Goal: Information Seeking & Learning: Check status

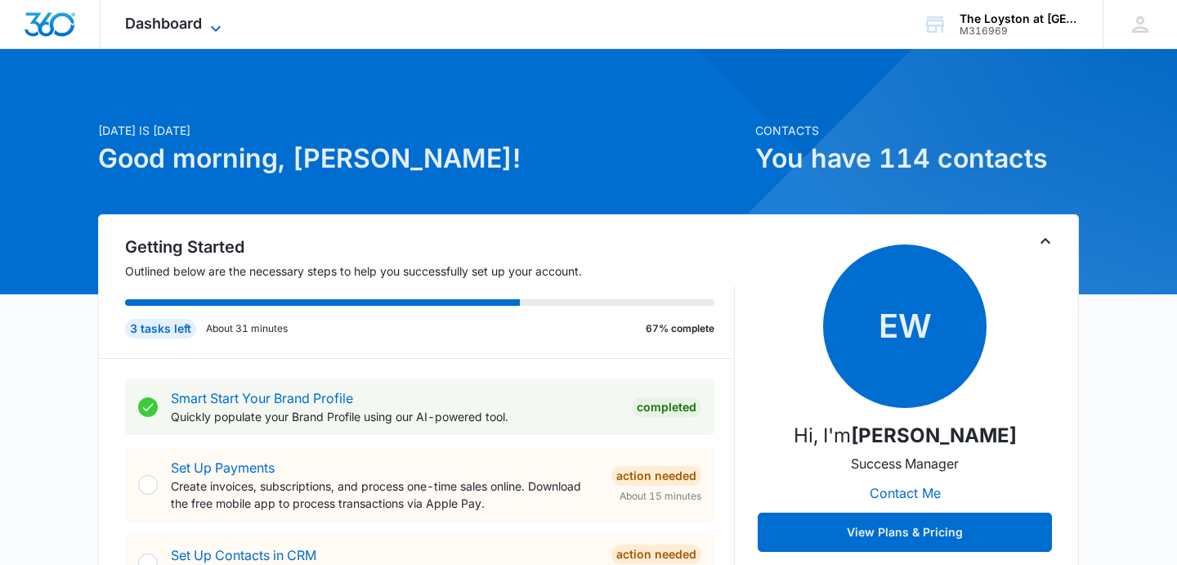
click at [212, 21] on icon at bounding box center [216, 29] width 20 height 20
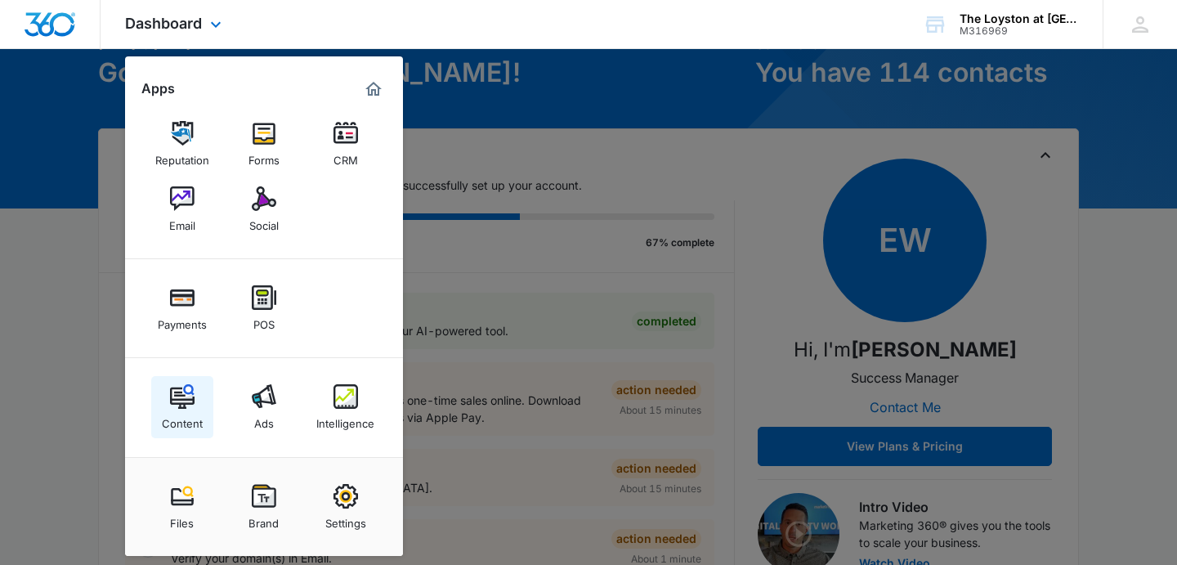
scroll to position [87, 0]
click at [47, 389] on div at bounding box center [588, 282] width 1177 height 565
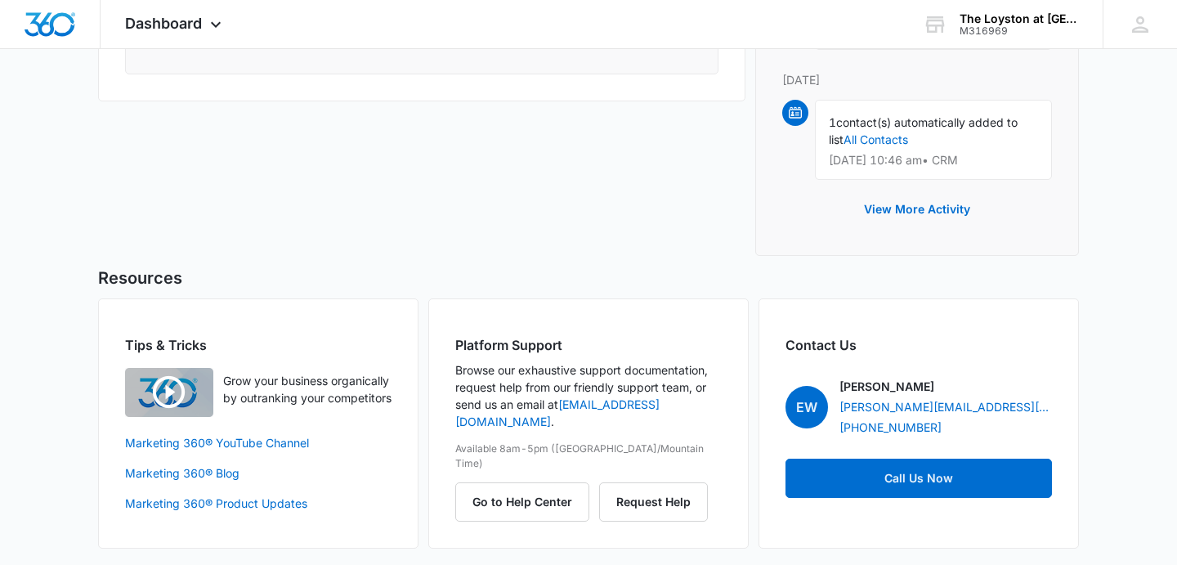
scroll to position [1424, 0]
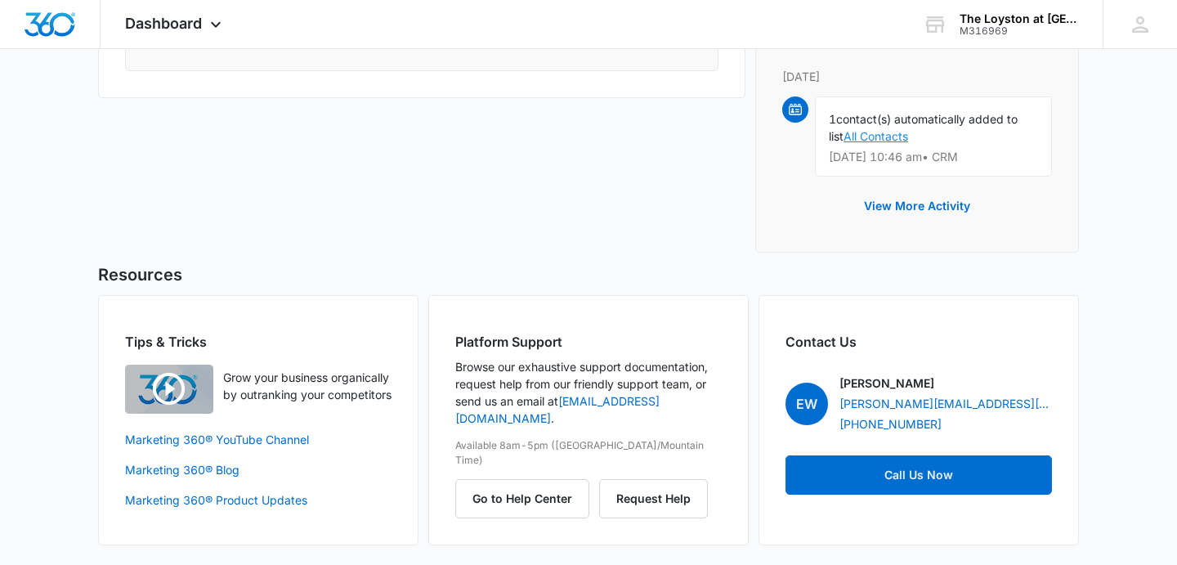
click at [880, 133] on link "All Contacts" at bounding box center [875, 136] width 65 height 14
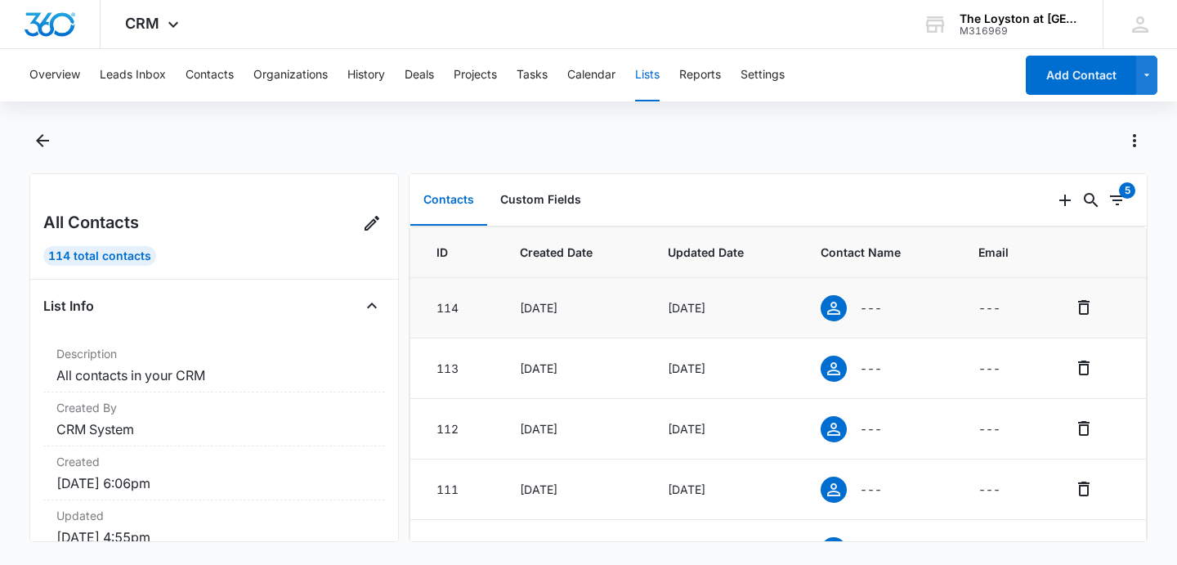
click at [442, 307] on div "114" at bounding box center [458, 307] width 44 height 17
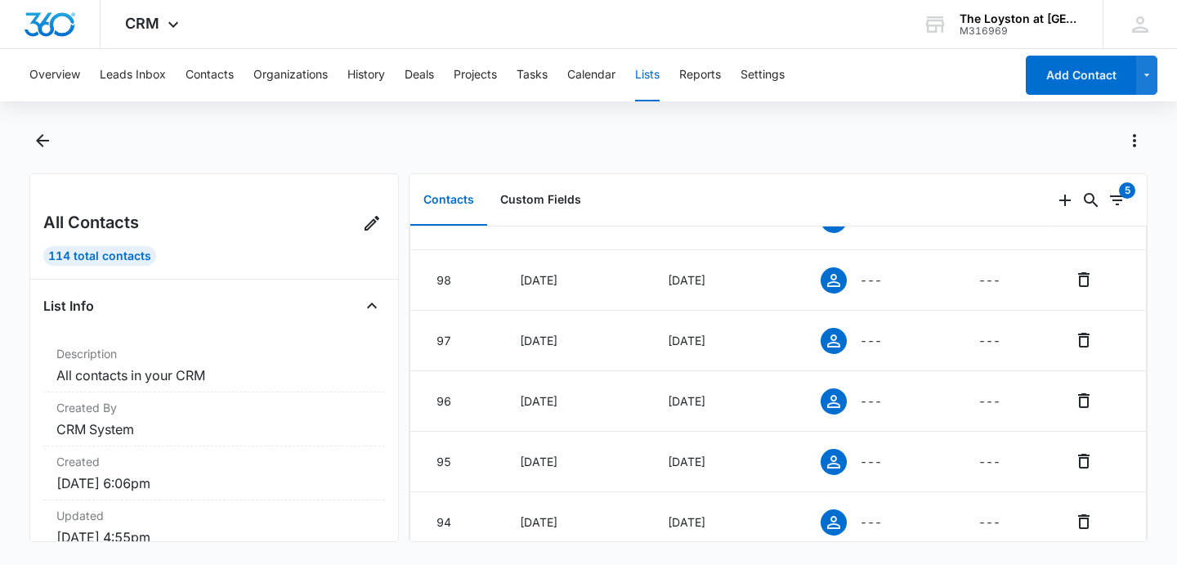
scroll to position [1322, 0]
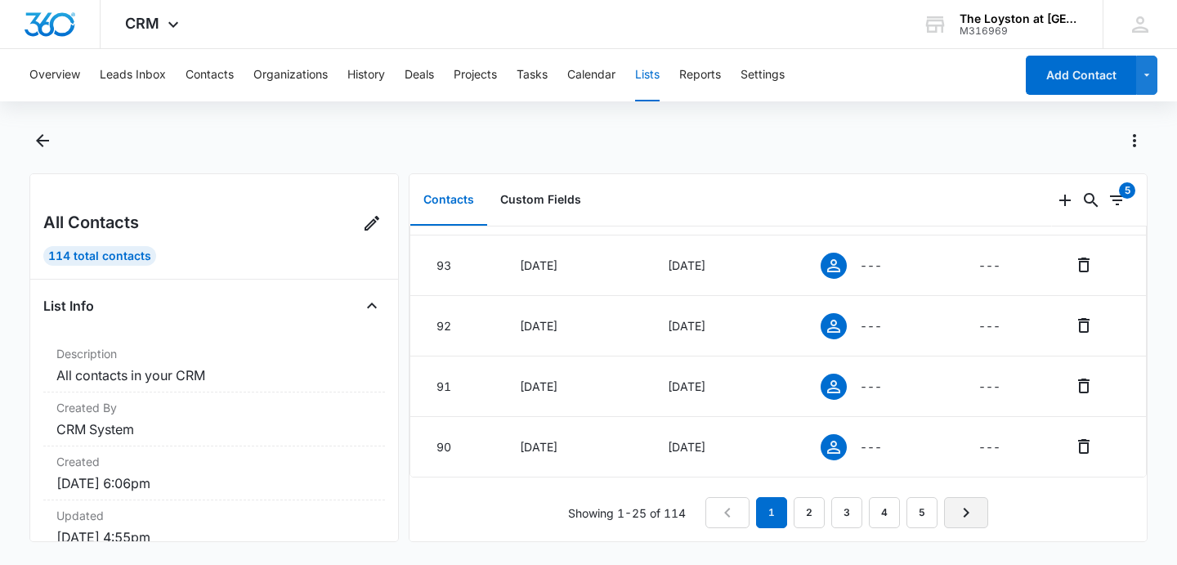
click at [958, 517] on icon "Next Page" at bounding box center [966, 512] width 20 height 20
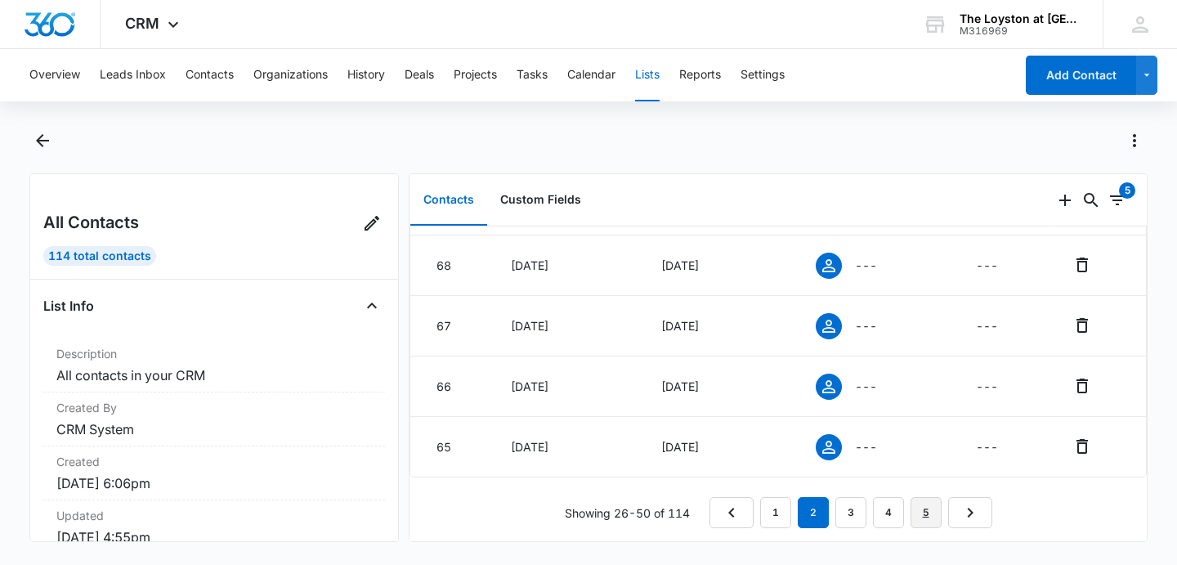
click at [927, 515] on link "5" at bounding box center [925, 512] width 31 height 31
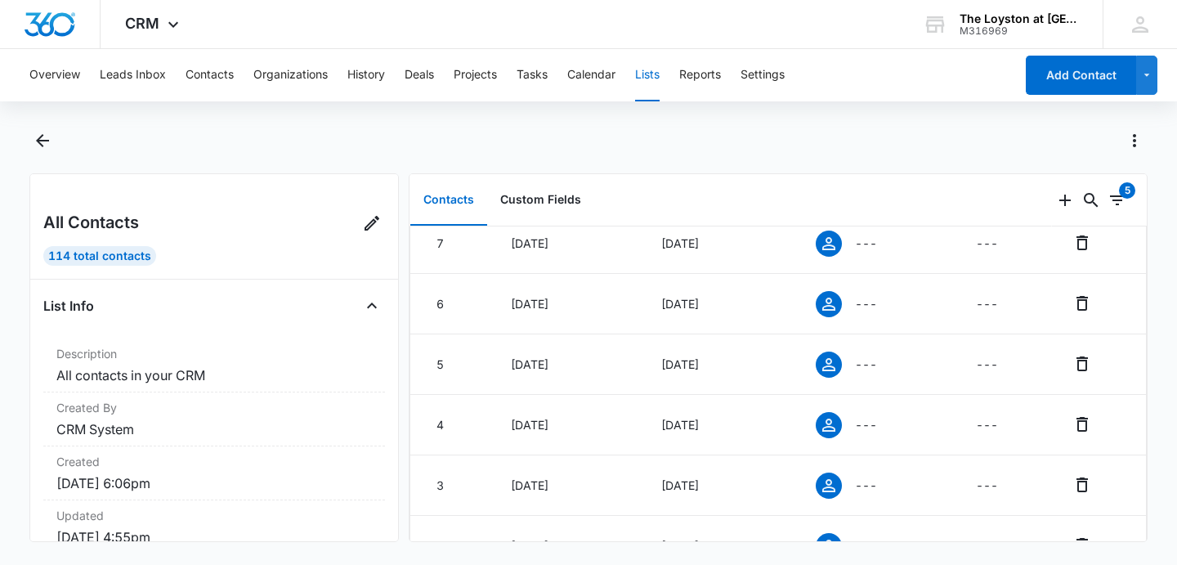
scroll to position [653, 0]
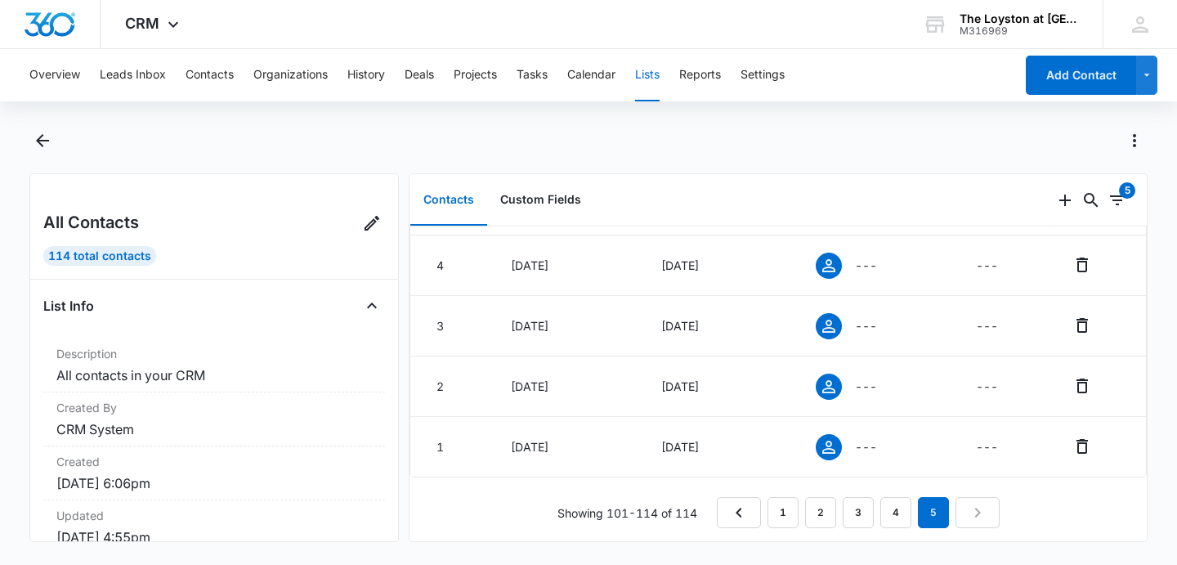
click at [980, 515] on nav "1 2 3 4 5" at bounding box center [858, 512] width 283 height 31
click at [828, 452] on icon at bounding box center [828, 446] width 13 height 13
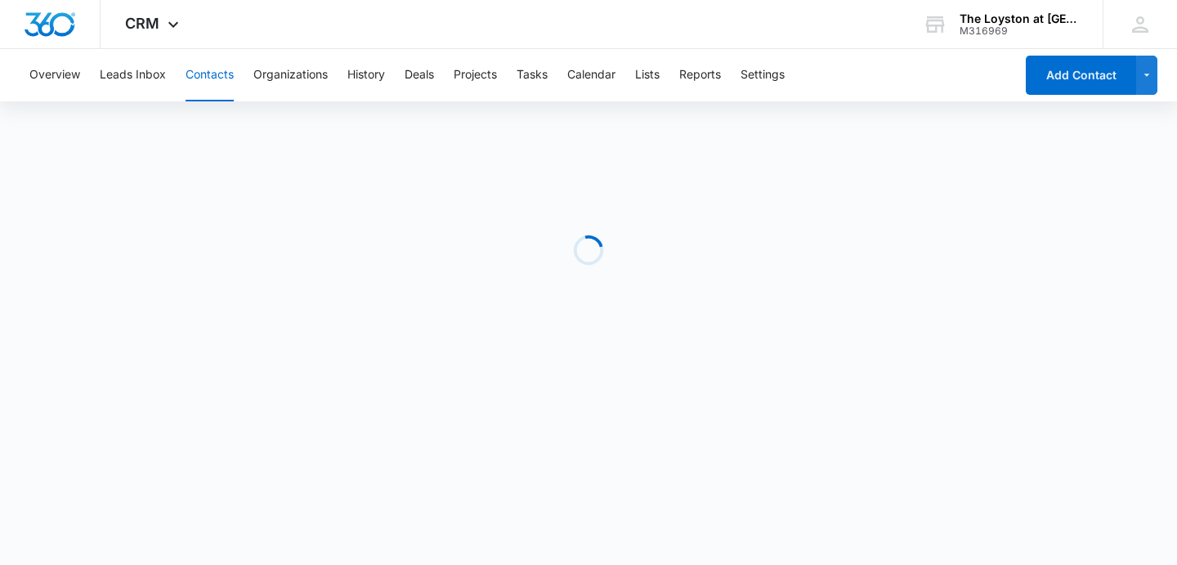
click at [828, 452] on body "CRM Apps Reputation Forms CRM Email Social Payments POS Content Ads Intelligenc…" at bounding box center [588, 282] width 1177 height 565
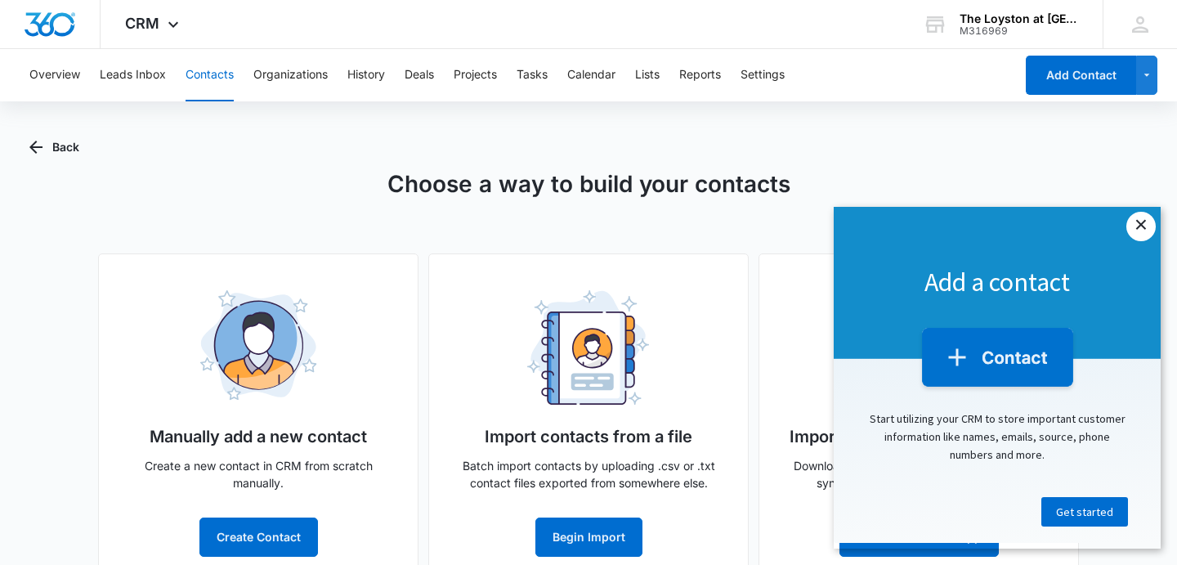
click at [1141, 229] on link "×" at bounding box center [1140, 226] width 29 height 29
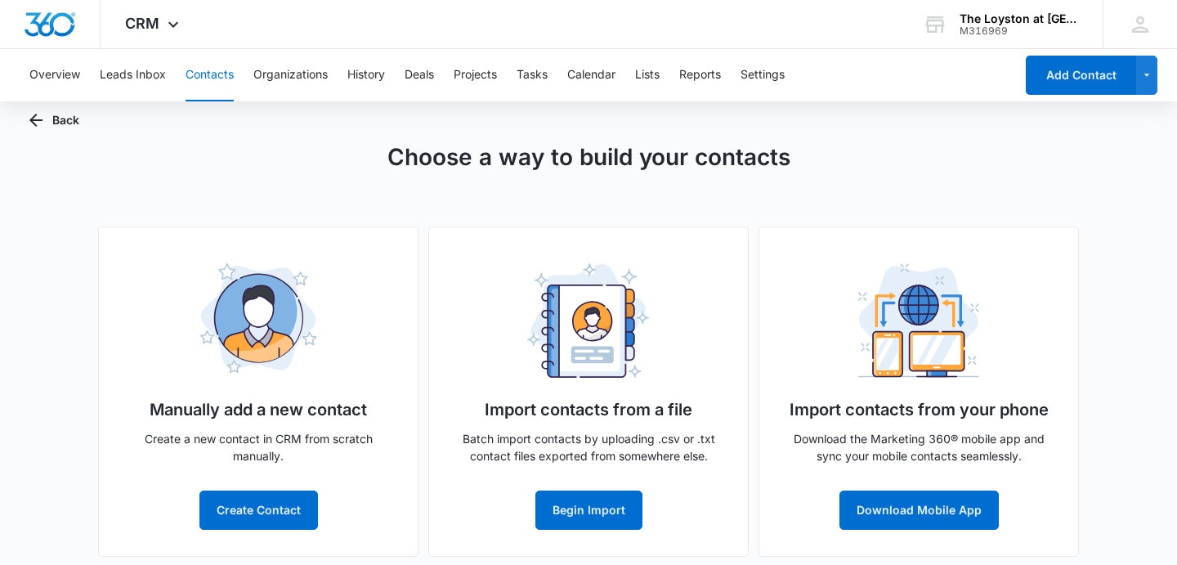
scroll to position [38, 0]
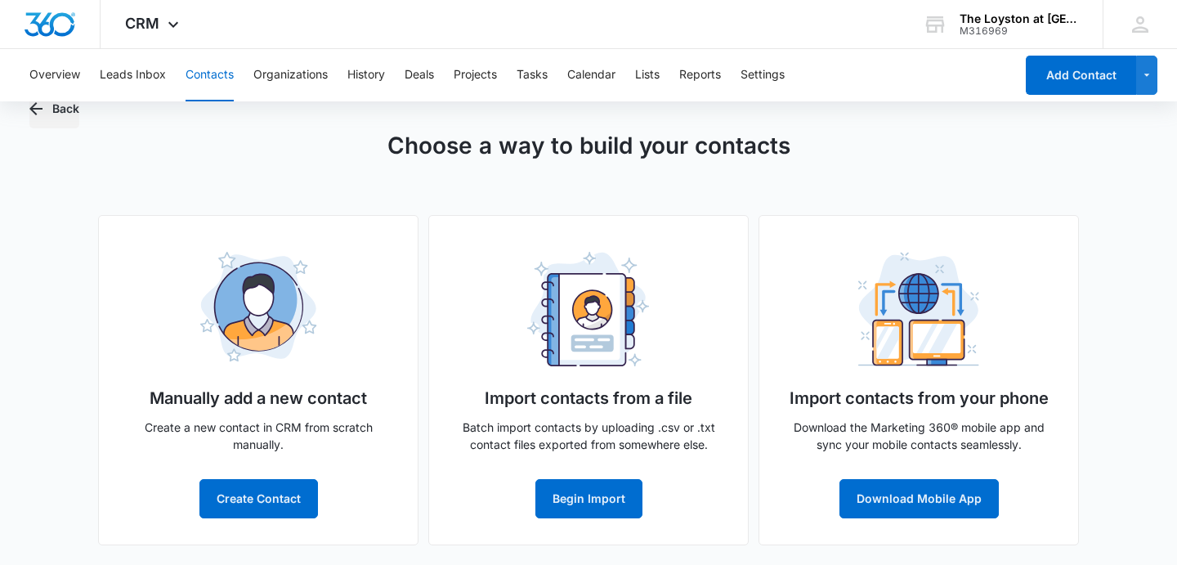
click at [39, 109] on icon "button" at bounding box center [36, 109] width 20 height 20
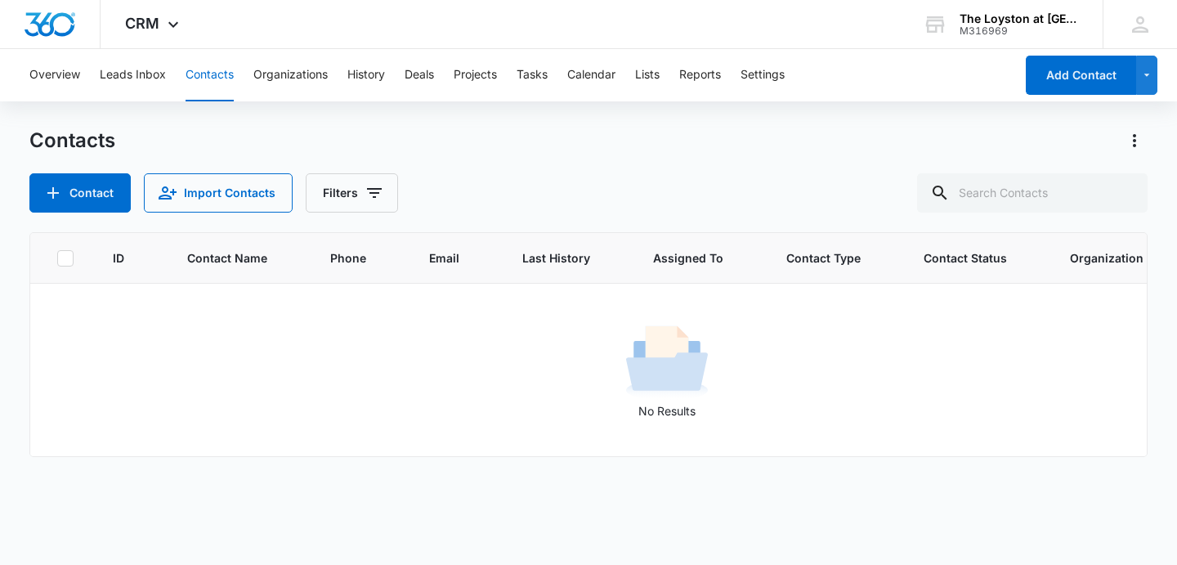
scroll to position [0, 0]
click at [119, 80] on button "Leads Inbox" at bounding box center [133, 75] width 66 height 52
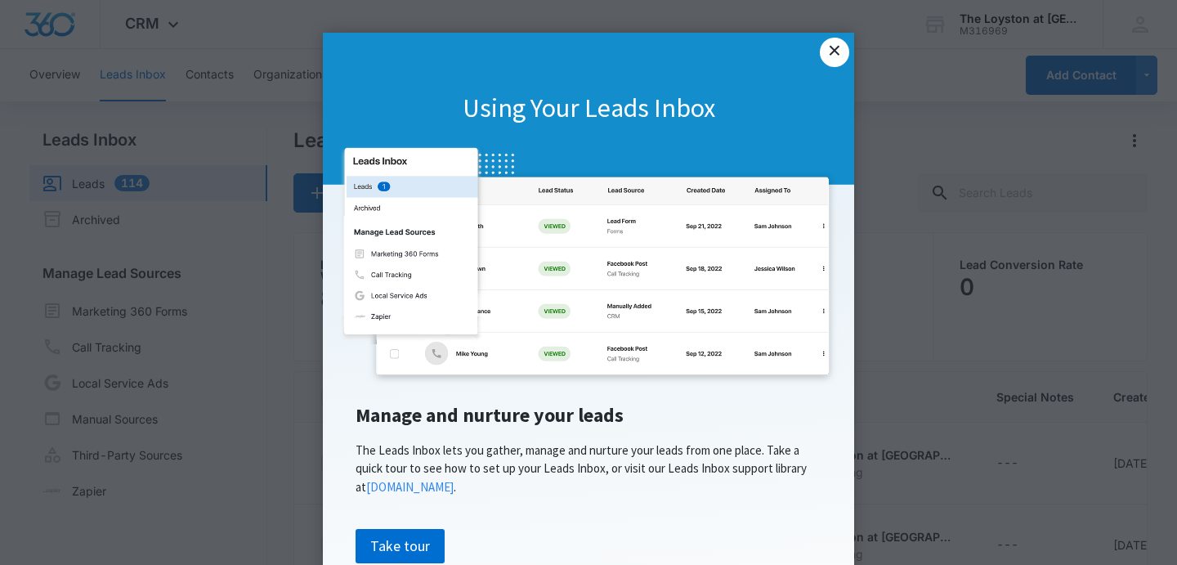
click at [832, 57] on link "×" at bounding box center [833, 52] width 29 height 29
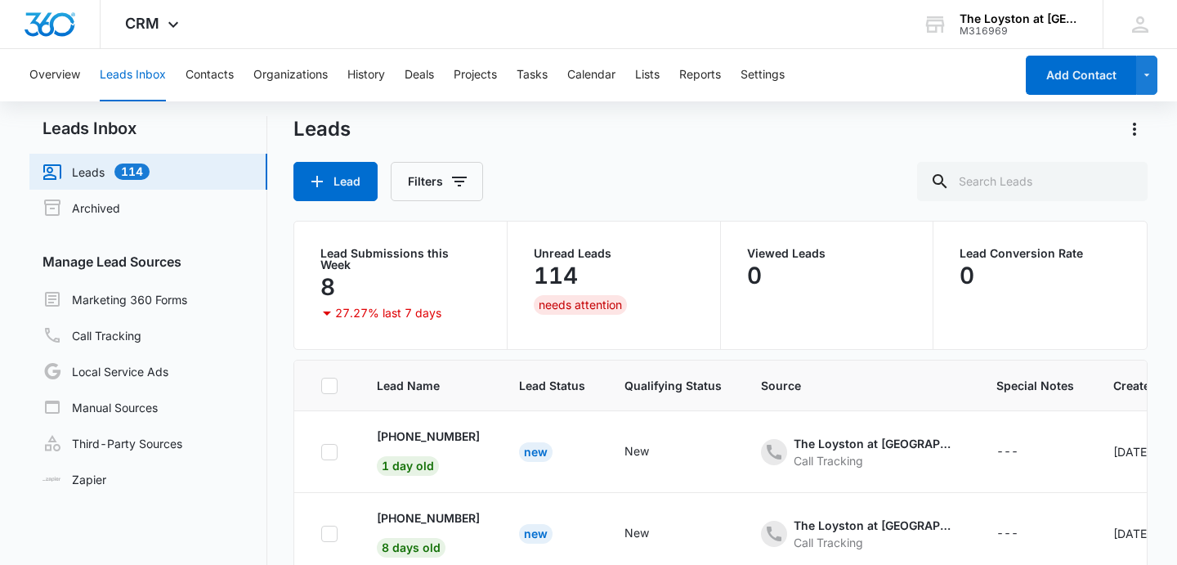
scroll to position [14, 0]
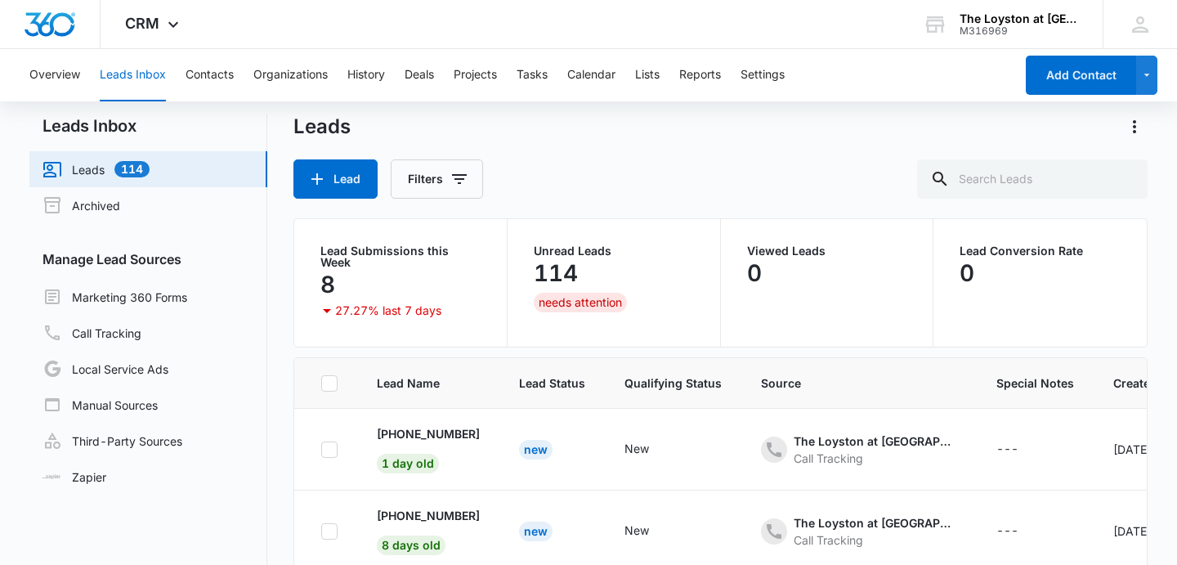
click at [569, 287] on div "114" at bounding box center [614, 273] width 160 height 33
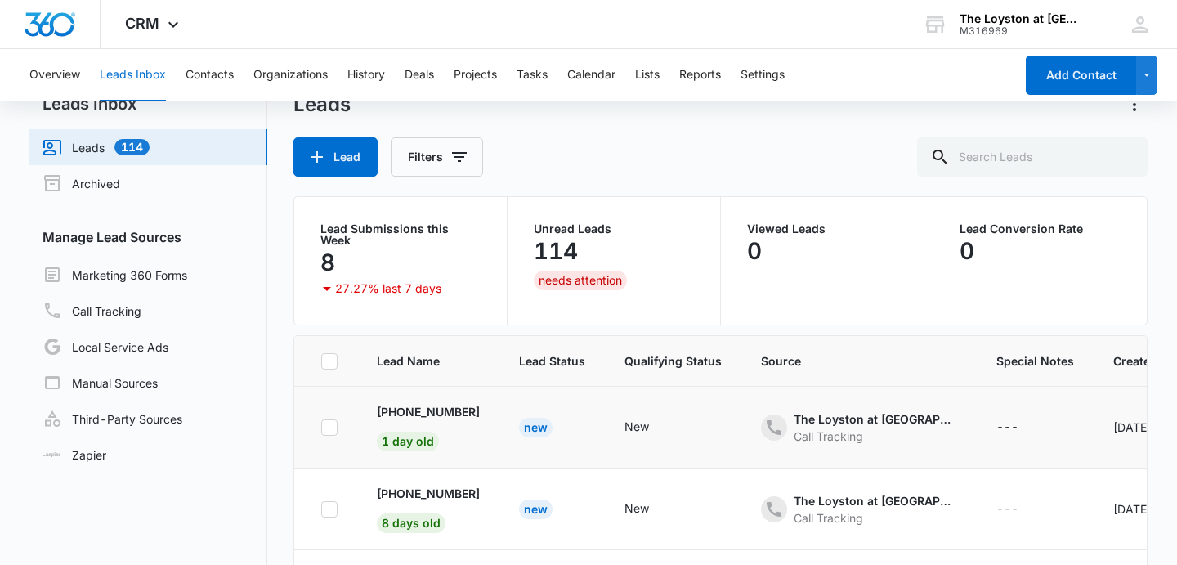
scroll to position [0, 0]
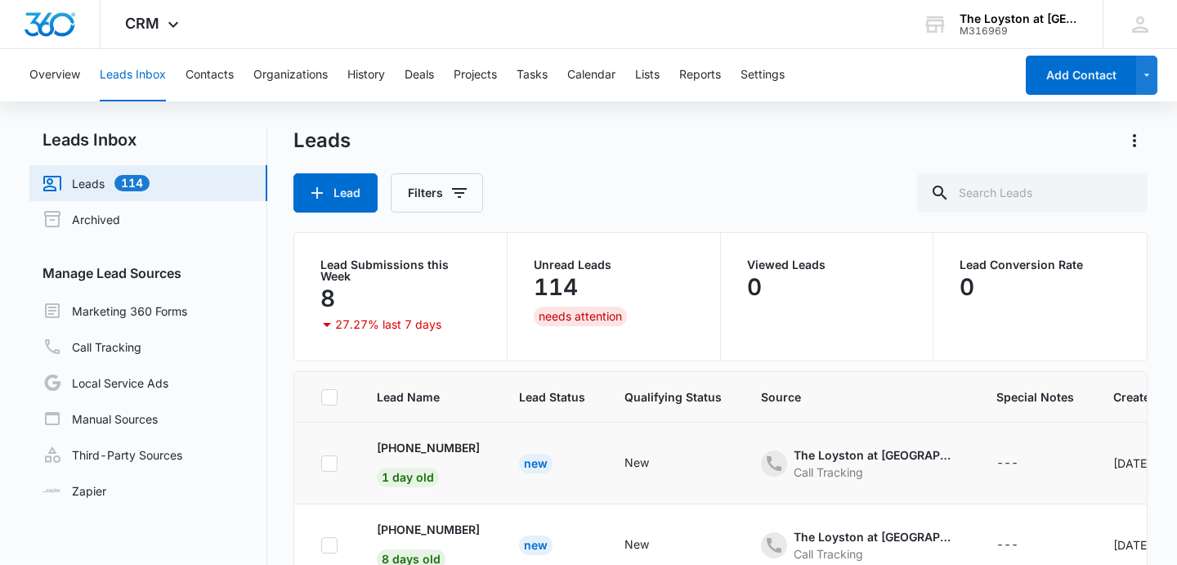
click at [560, 448] on td "New" at bounding box center [551, 463] width 105 height 82
click at [415, 471] on span "1 day old" at bounding box center [408, 477] width 62 height 20
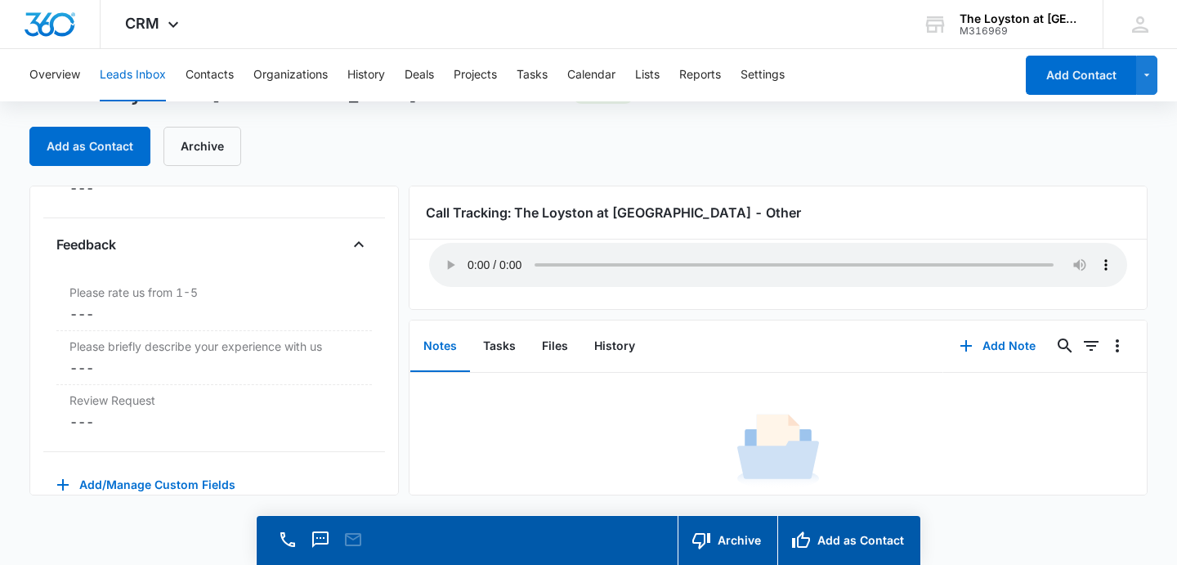
scroll to position [1692, 0]
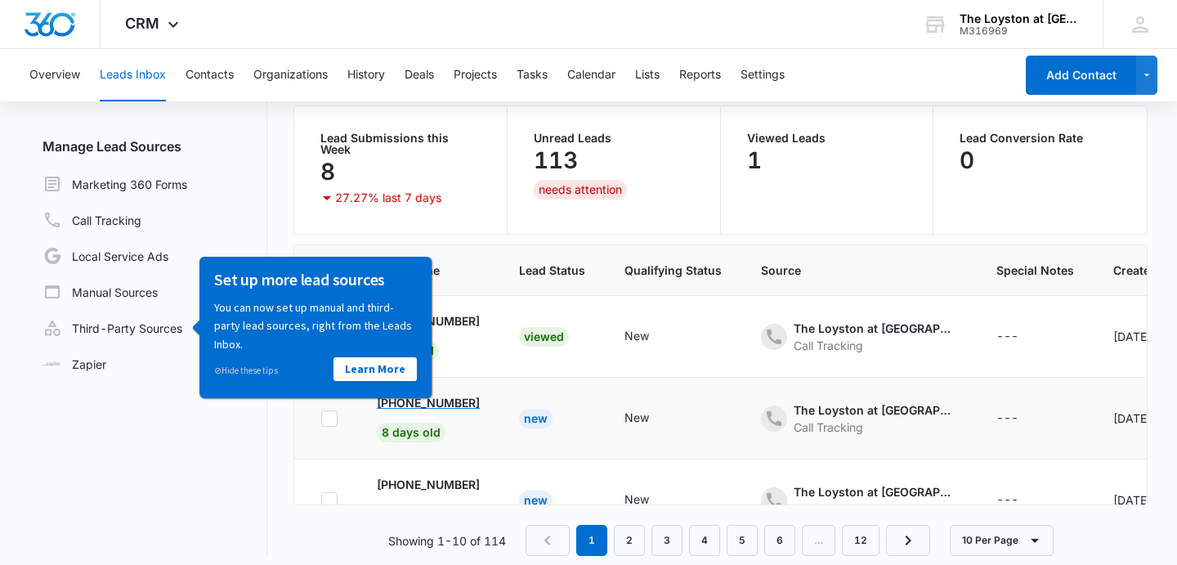
click at [453, 395] on p "+12075968584" at bounding box center [428, 402] width 103 height 17
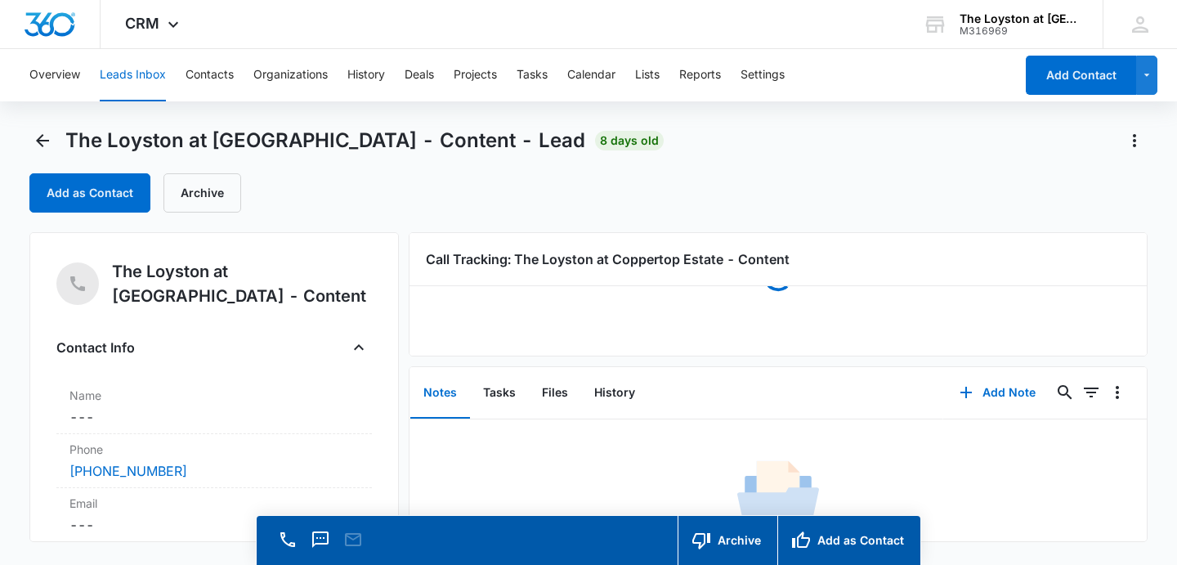
scroll to position [66, 0]
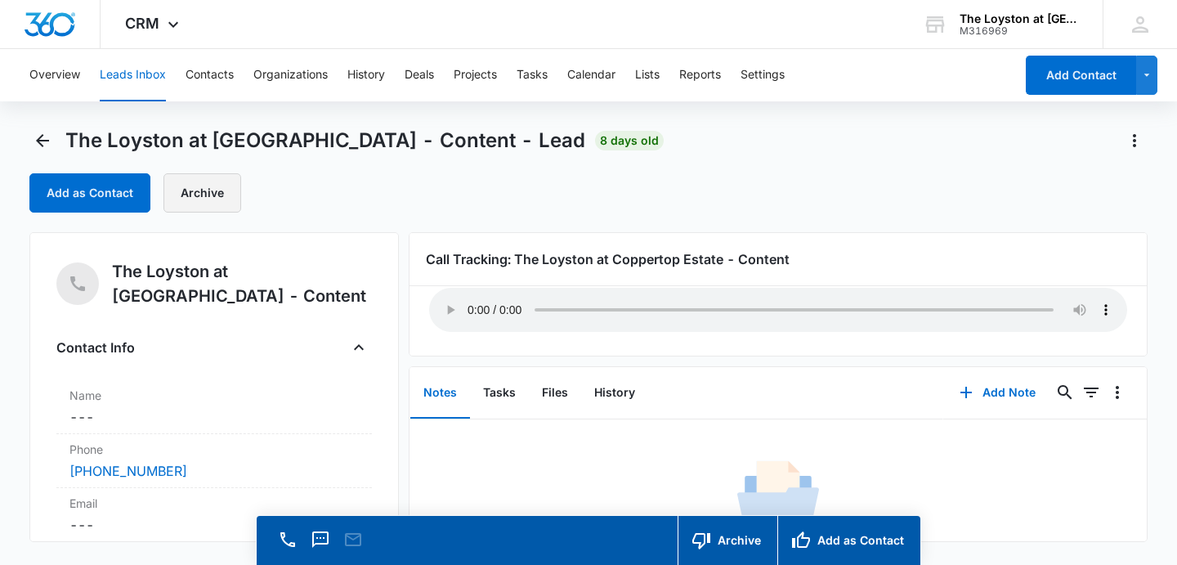
click at [194, 187] on button "Archive" at bounding box center [202, 192] width 78 height 39
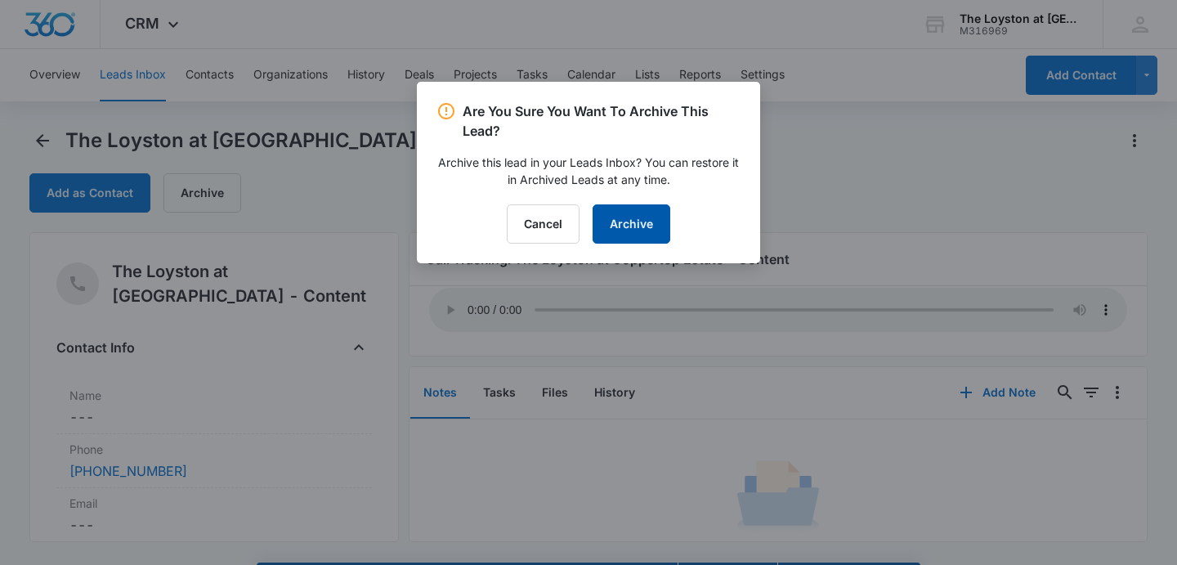
click at [650, 225] on button "Archive" at bounding box center [631, 223] width 78 height 39
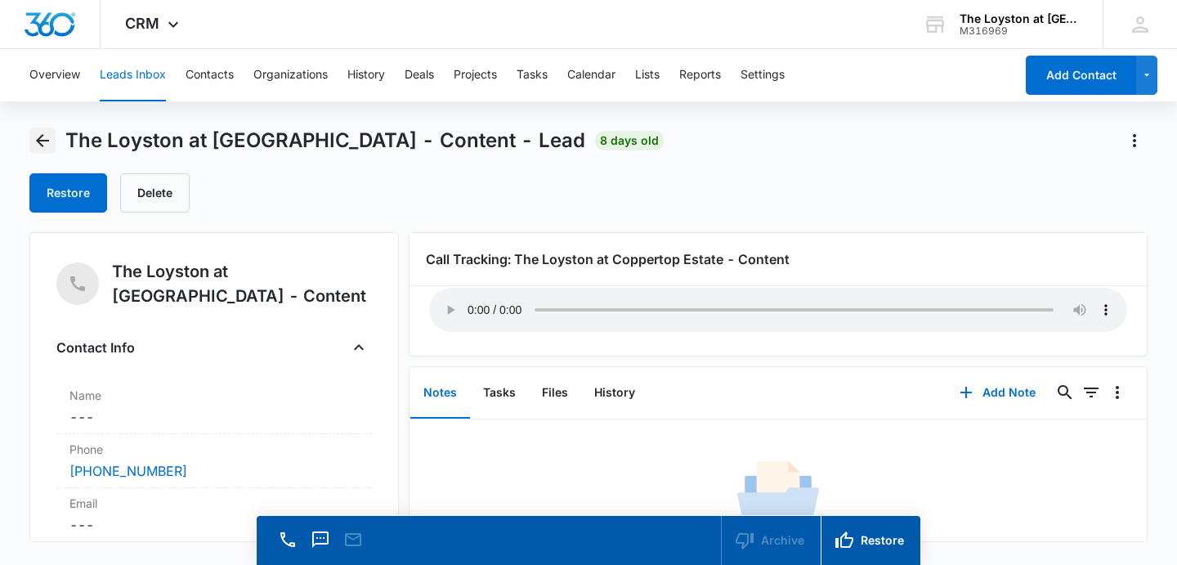
click at [42, 141] on icon "Back" at bounding box center [42, 140] width 13 height 13
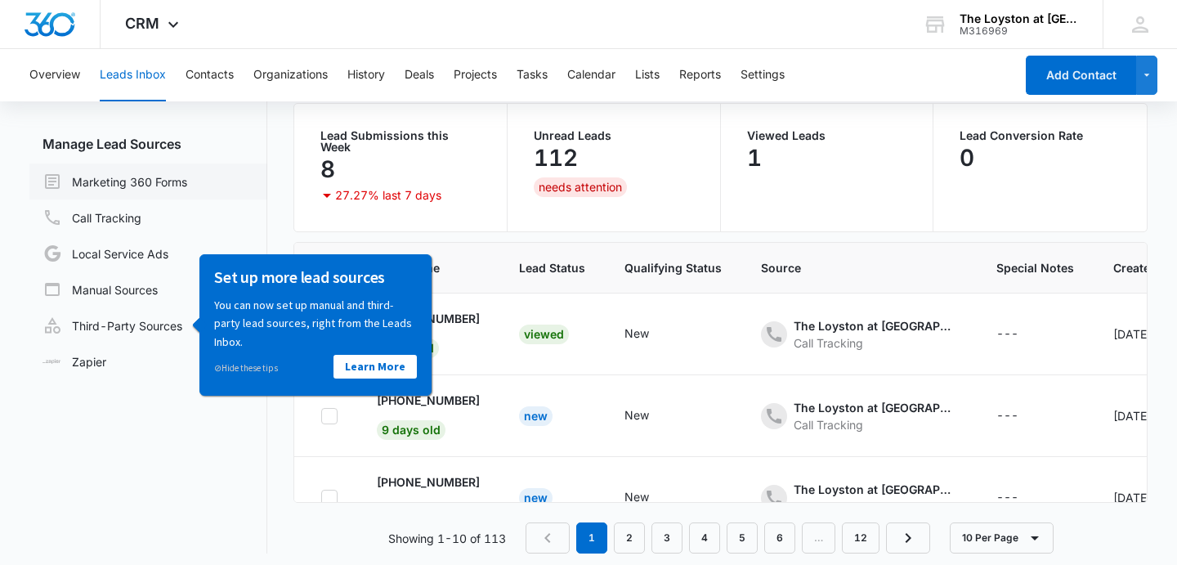
click at [105, 183] on link "Marketing 360 Forms" at bounding box center [114, 182] width 145 height 20
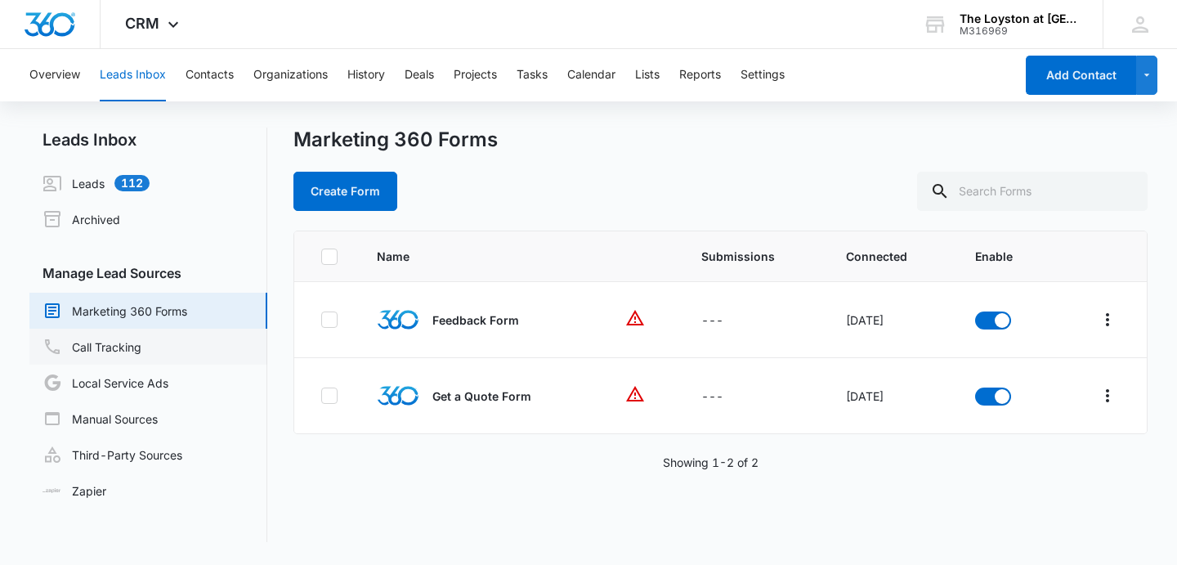
click at [124, 351] on link "Call Tracking" at bounding box center [91, 347] width 99 height 20
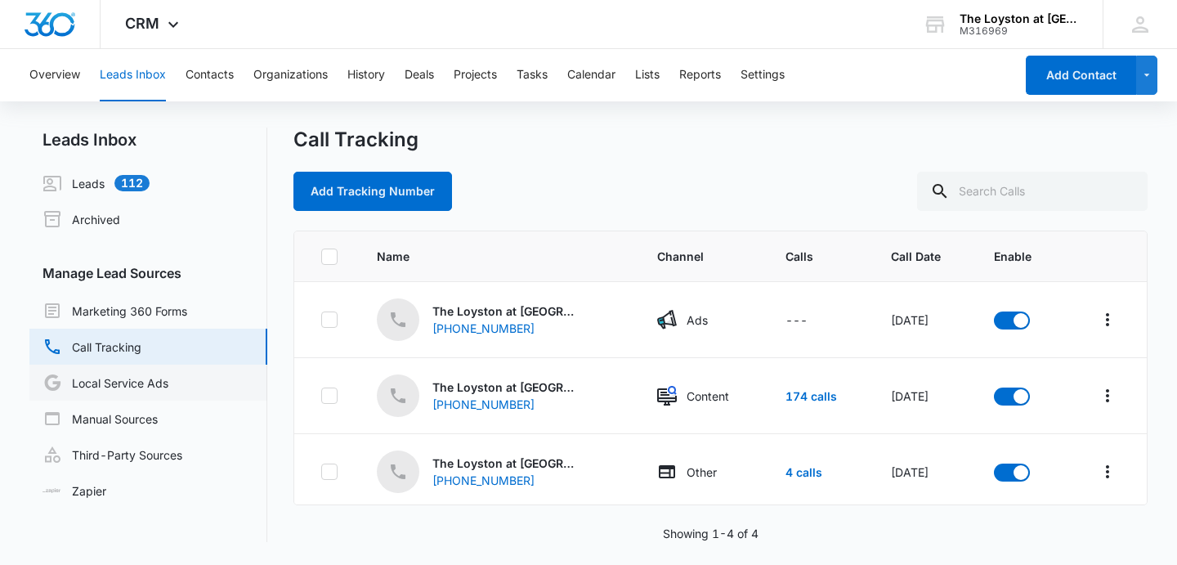
click at [87, 376] on link "Local Service Ads" at bounding box center [105, 383] width 126 height 20
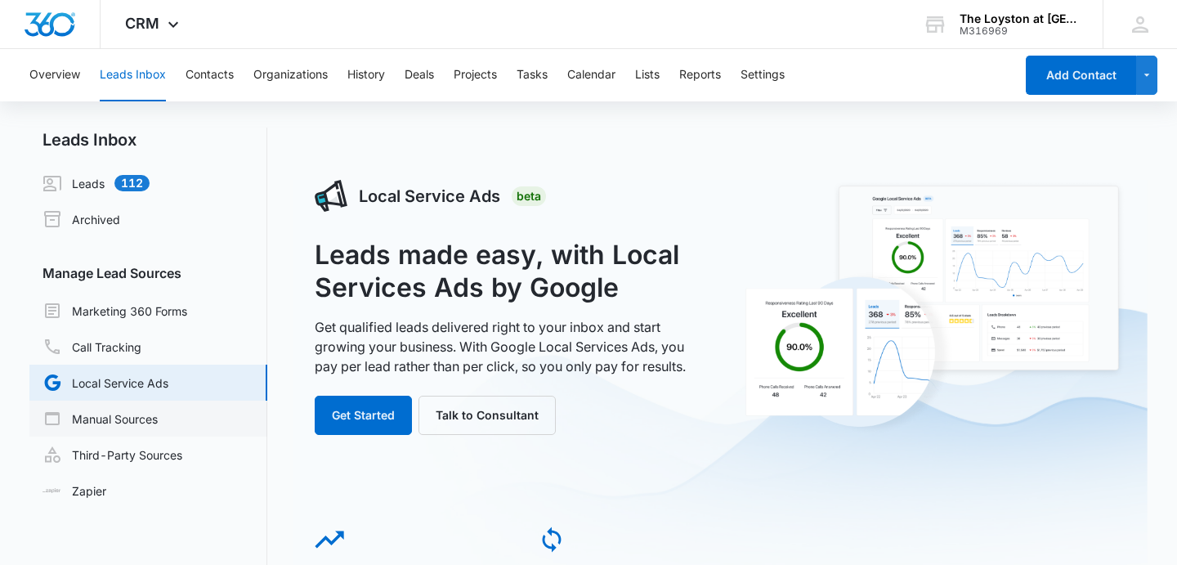
click at [121, 420] on link "Manual Sources" at bounding box center [99, 419] width 115 height 20
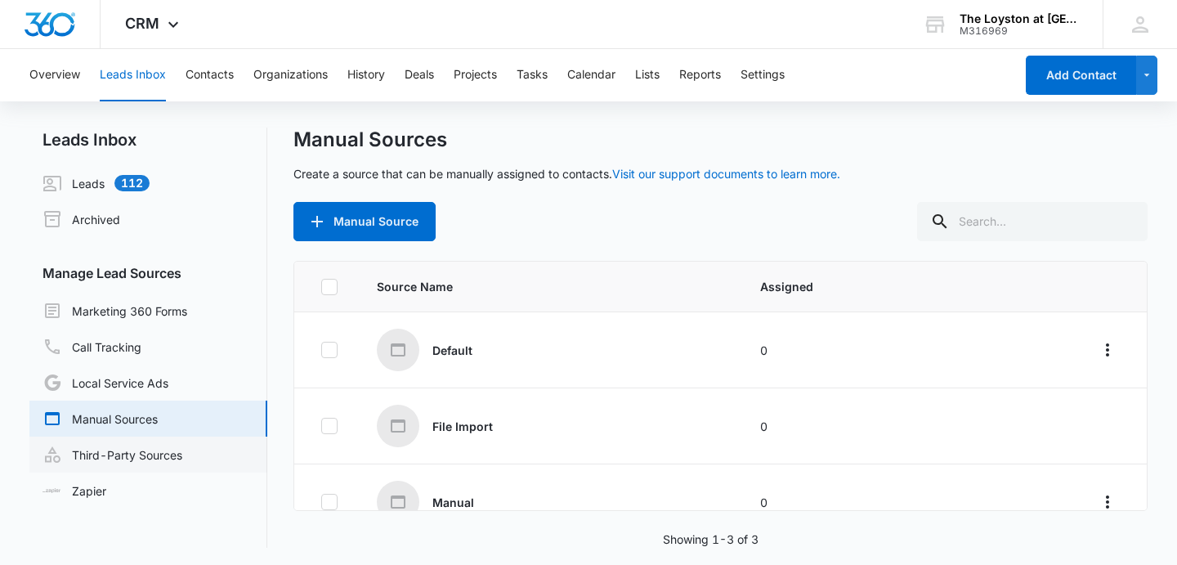
click at [103, 452] on link "Third-Party Sources" at bounding box center [112, 454] width 140 height 20
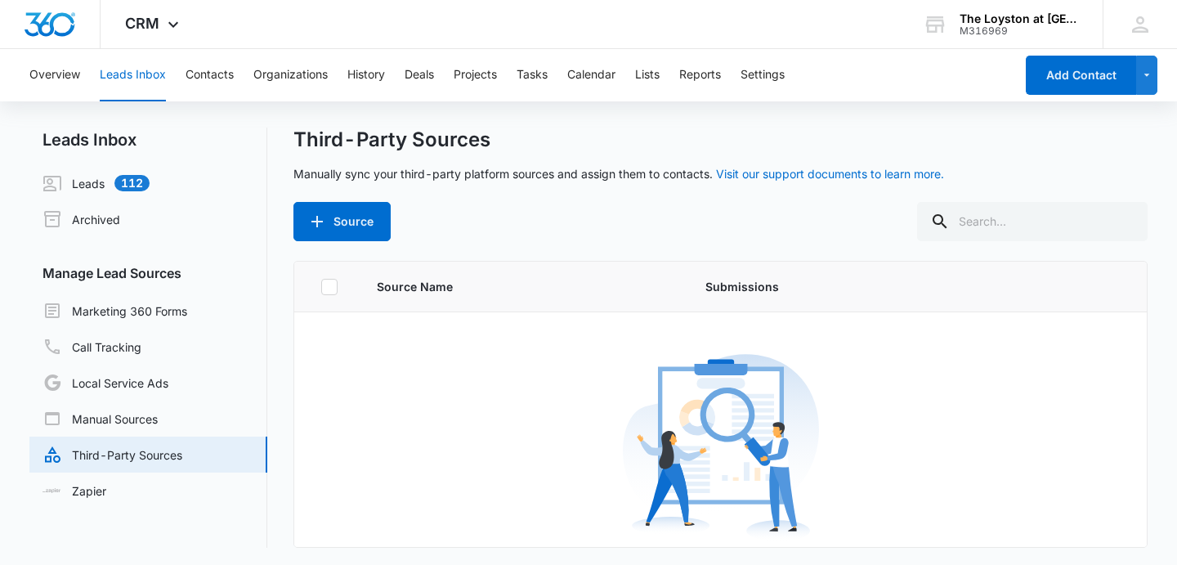
scroll to position [2, 0]
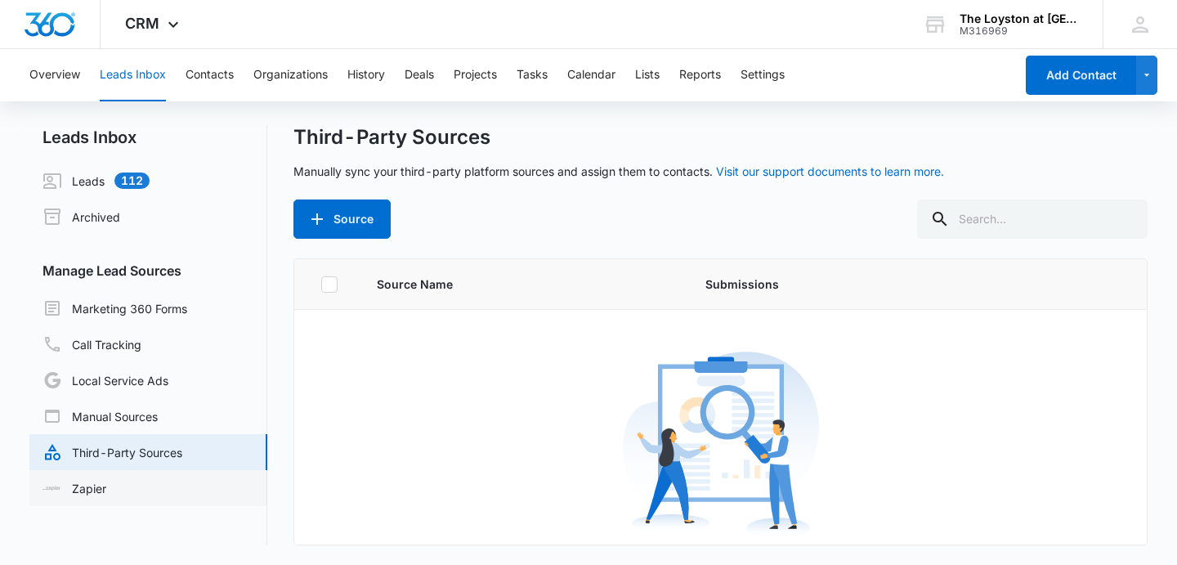
click at [82, 494] on link "Zapier" at bounding box center [74, 488] width 64 height 17
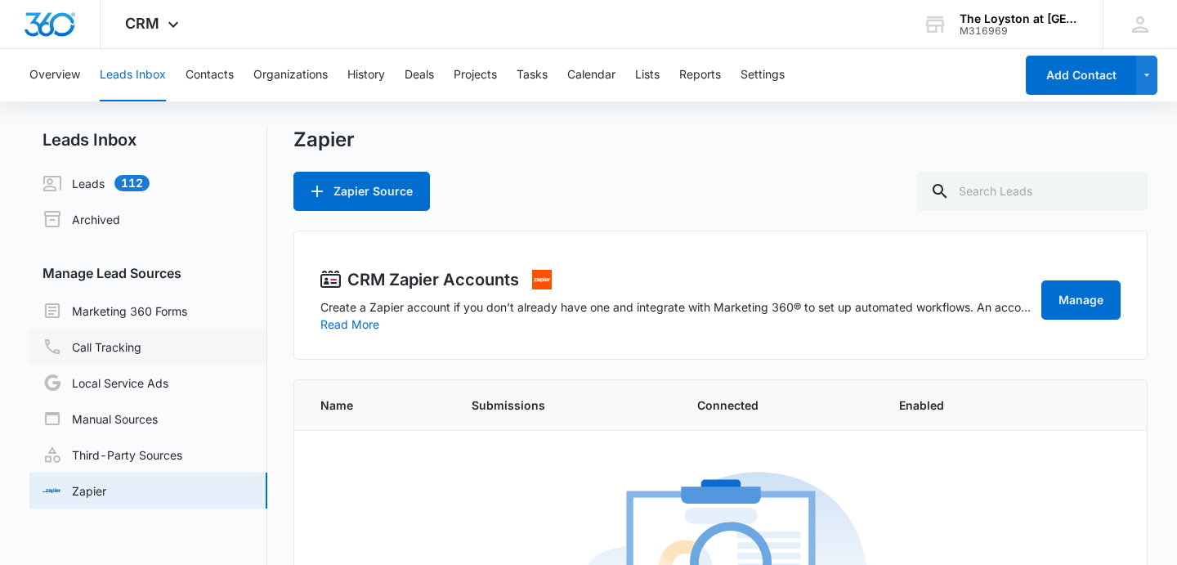
click at [96, 346] on link "Call Tracking" at bounding box center [91, 347] width 99 height 20
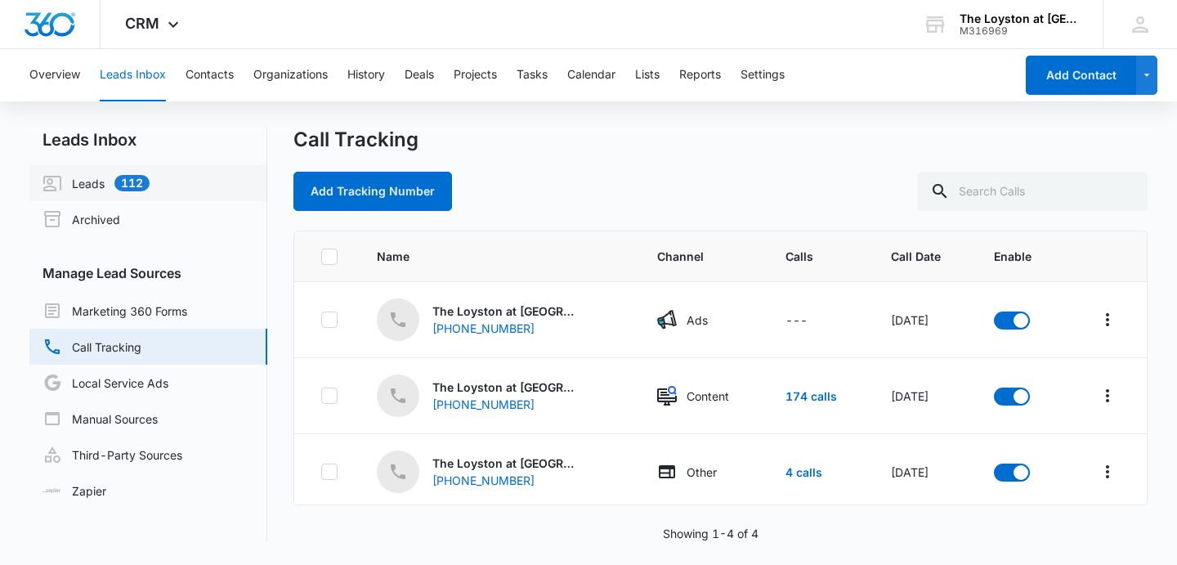
click at [123, 183] on link "Leads 112" at bounding box center [95, 183] width 107 height 20
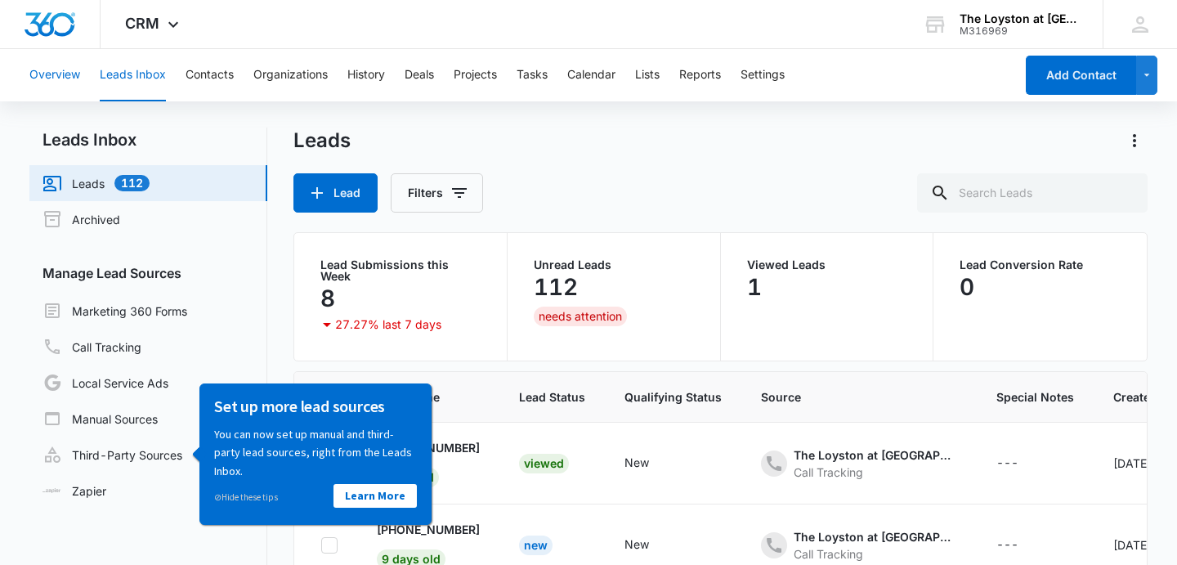
click at [51, 78] on button "Overview" at bounding box center [54, 75] width 51 height 52
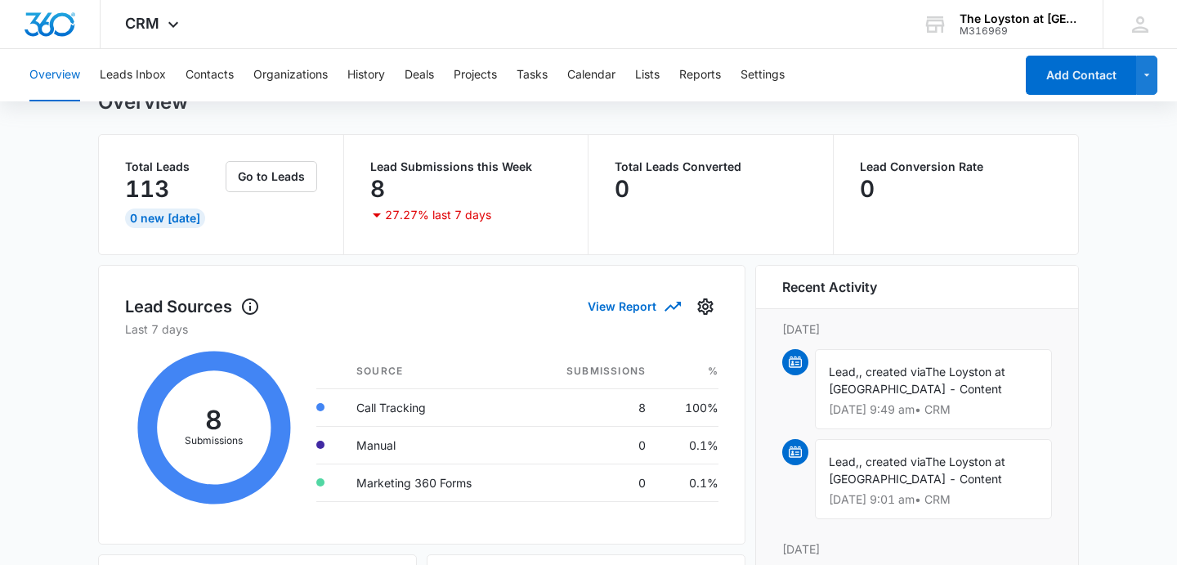
scroll to position [56, 0]
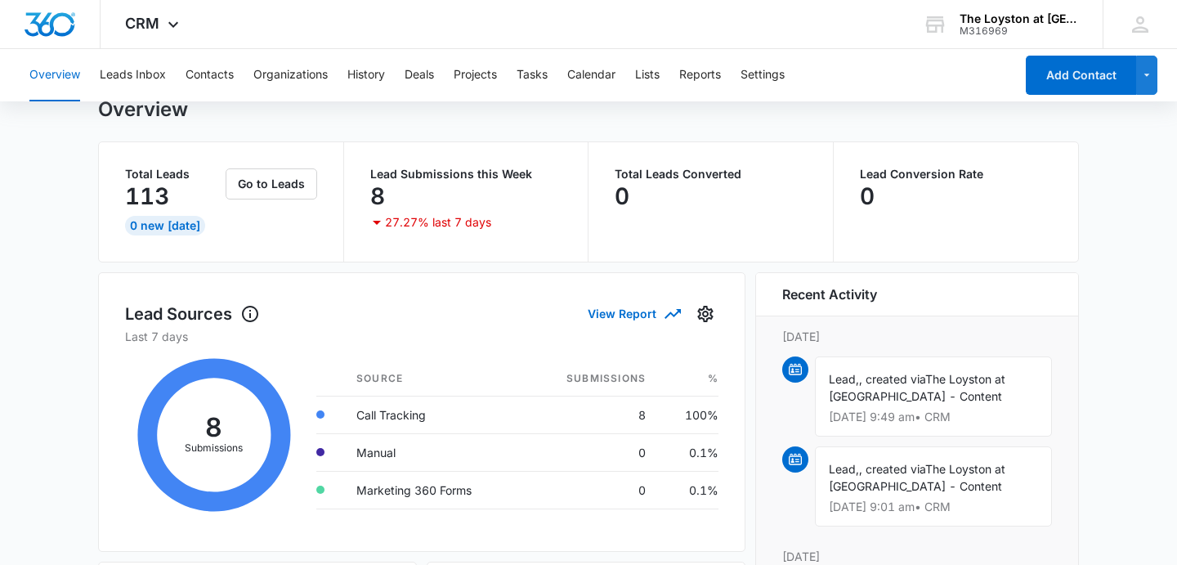
click at [54, 74] on button "Overview" at bounding box center [54, 75] width 51 height 52
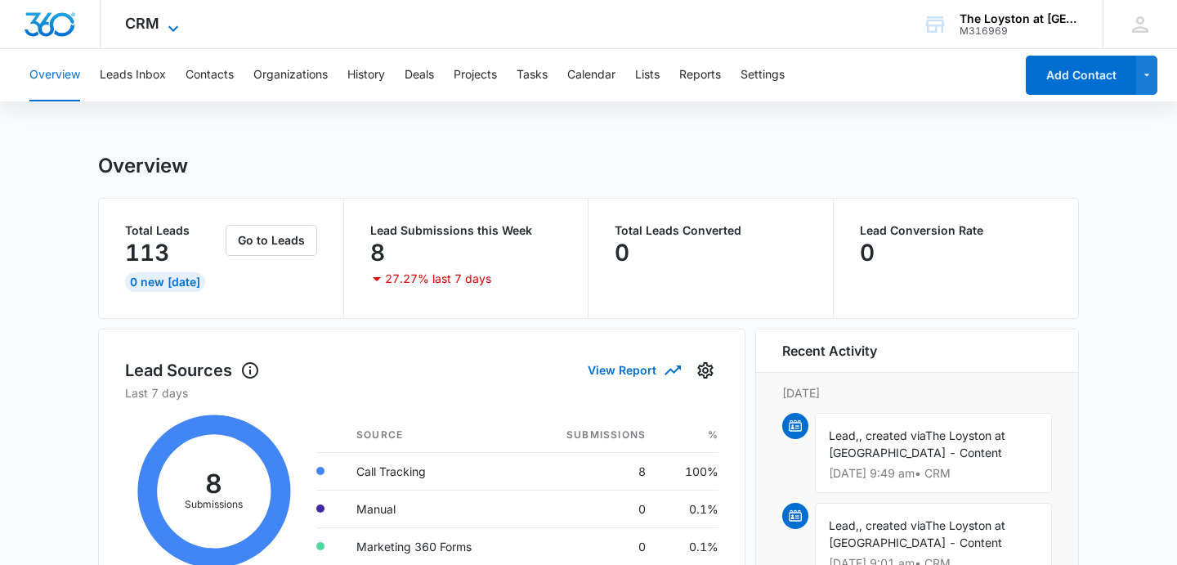
click at [175, 28] on icon at bounding box center [173, 28] width 10 height 6
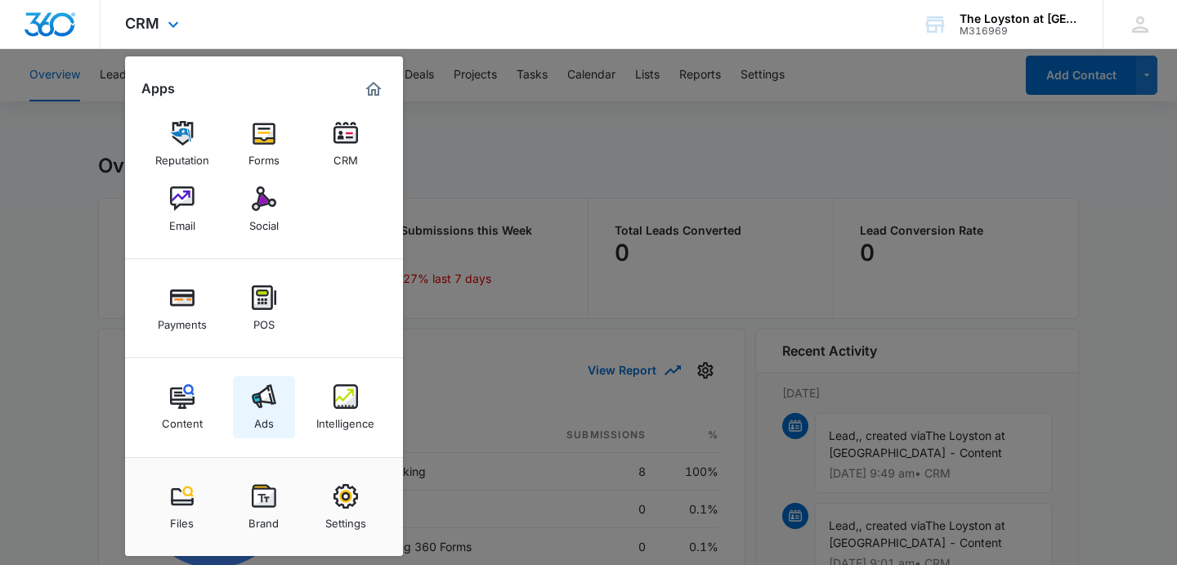
click at [266, 413] on div "Ads" at bounding box center [264, 419] width 20 height 21
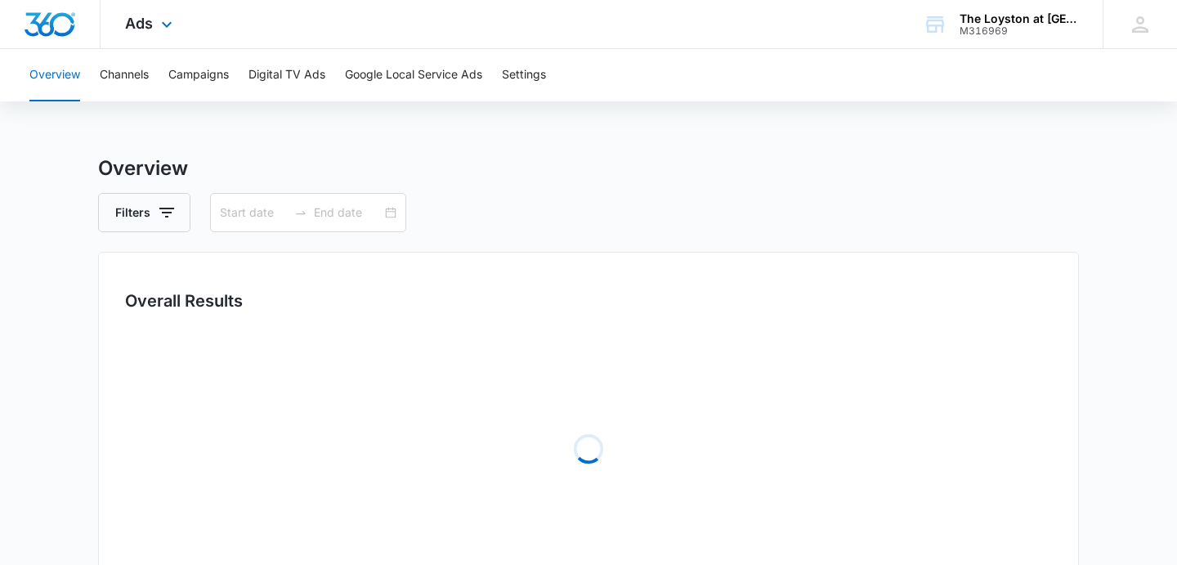
type input "[DATE]"
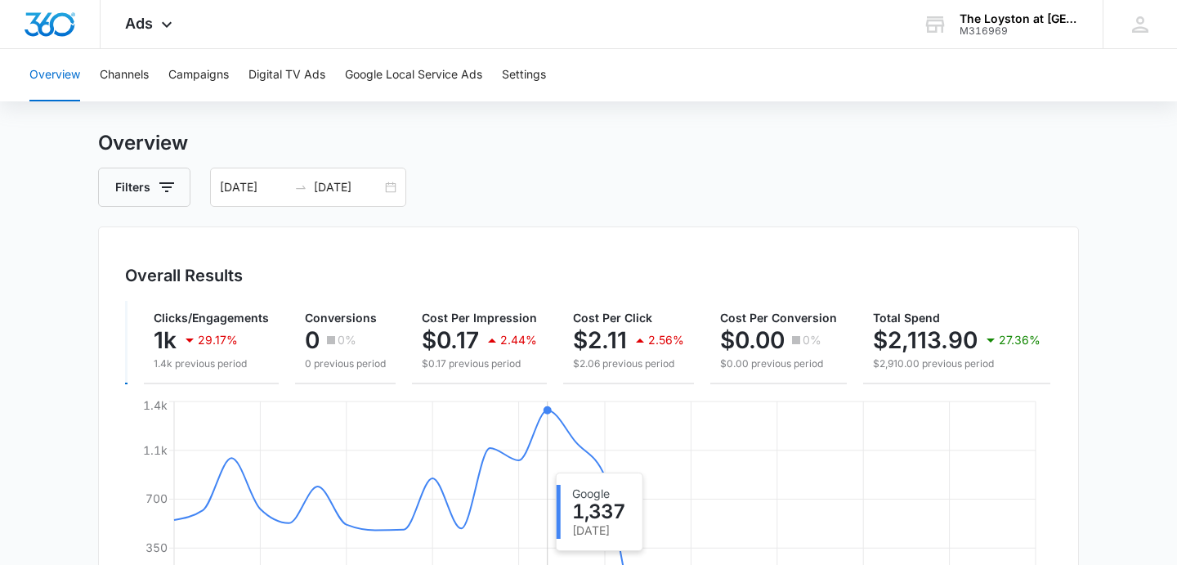
scroll to position [25, 0]
click at [334, 189] on input "[DATE]" at bounding box center [348, 188] width 68 height 18
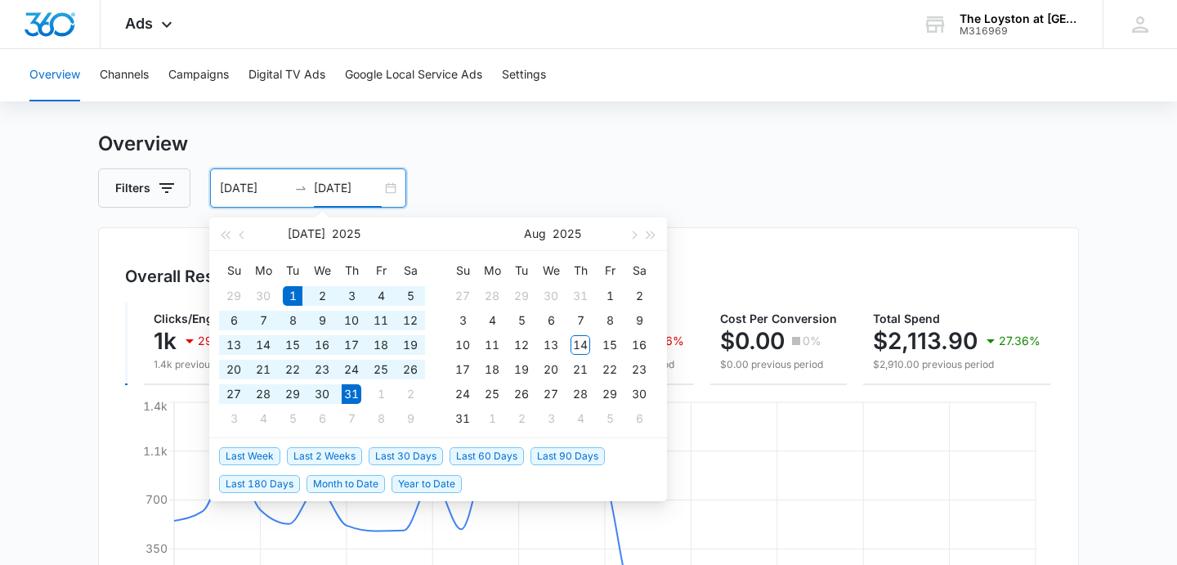
click at [1064, 202] on div "Filters 07/01/2025 07/31/2025" at bounding box center [588, 187] width 980 height 39
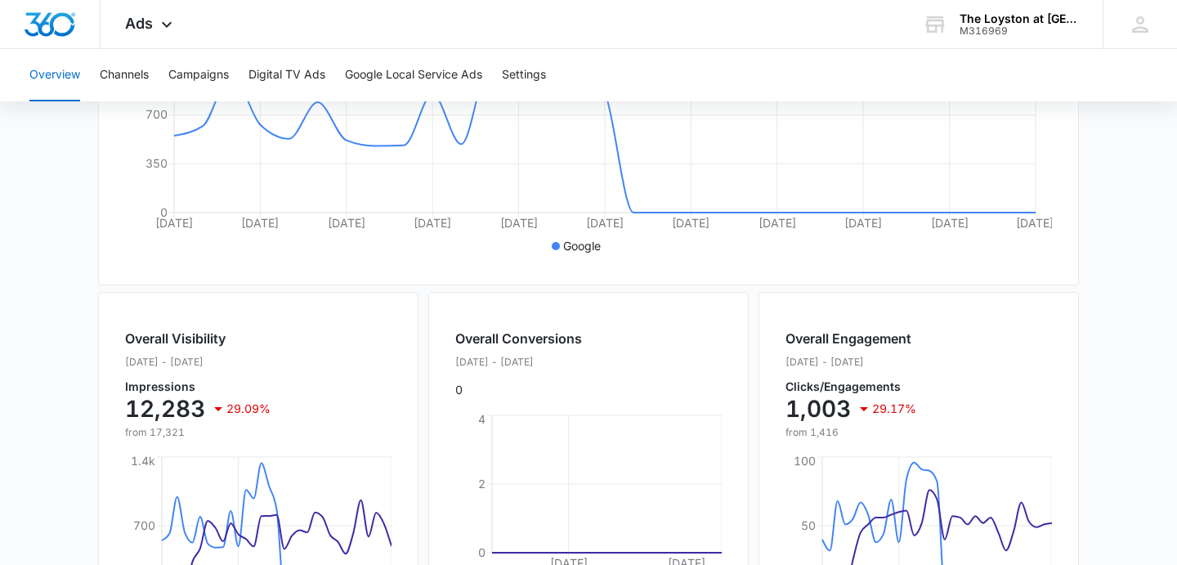
scroll to position [410, 0]
